Goal: Transaction & Acquisition: Book appointment/travel/reservation

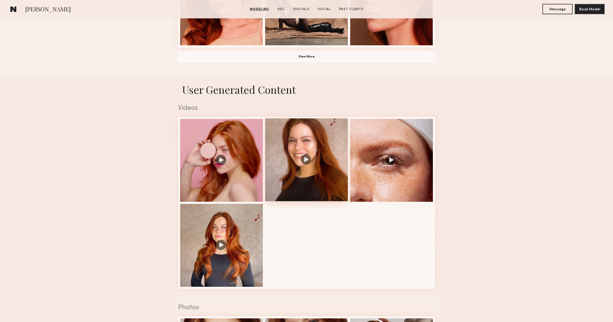
scroll to position [446, 0]
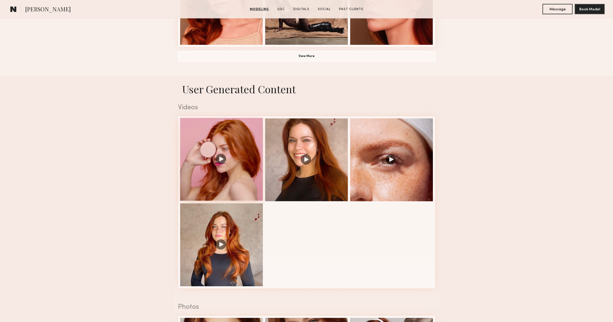
click at [220, 159] on div at bounding box center [221, 159] width 83 height 83
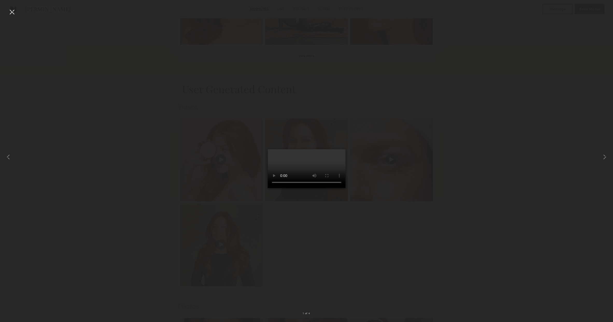
scroll to position [446, 0]
click at [41, 20] on div at bounding box center [306, 156] width 613 height 297
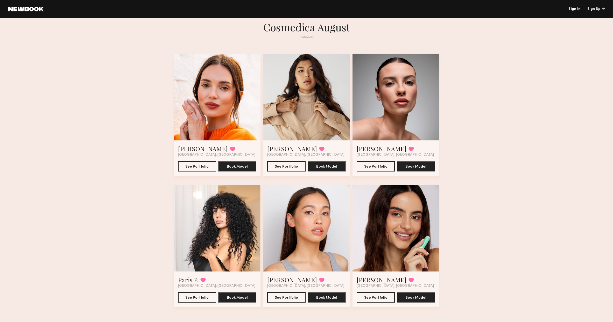
scroll to position [9, 0]
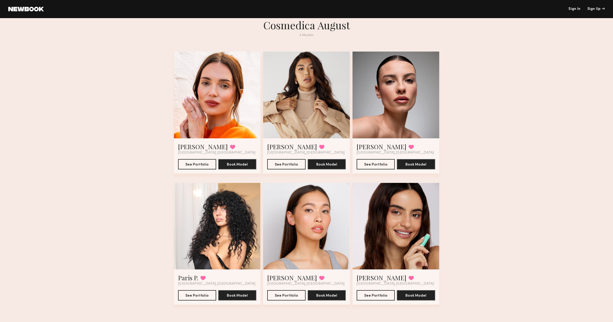
click at [290, 113] on div at bounding box center [306, 95] width 87 height 87
click at [289, 111] on div at bounding box center [306, 95] width 87 height 87
click at [294, 118] on div at bounding box center [306, 95] width 87 height 87
click at [377, 297] on button "See Portfolio" at bounding box center [376, 295] width 38 height 10
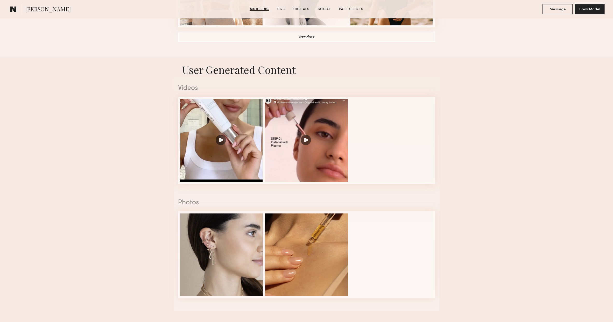
scroll to position [466, 0]
click at [221, 140] on div at bounding box center [221, 139] width 83 height 83
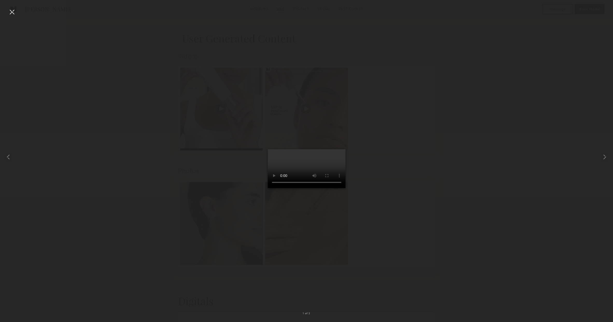
scroll to position [502, 0]
